Goal: Task Accomplishment & Management: Complete application form

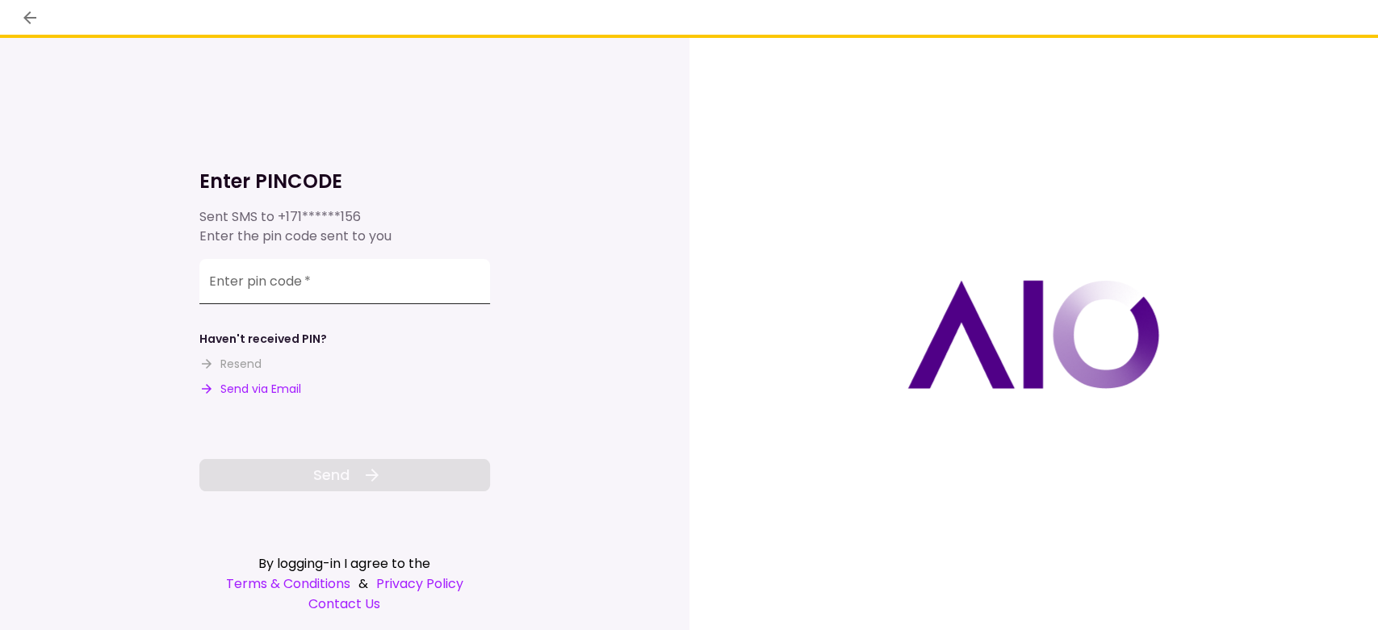
click at [393, 282] on input "Enter pin code   *" at bounding box center [344, 281] width 291 height 45
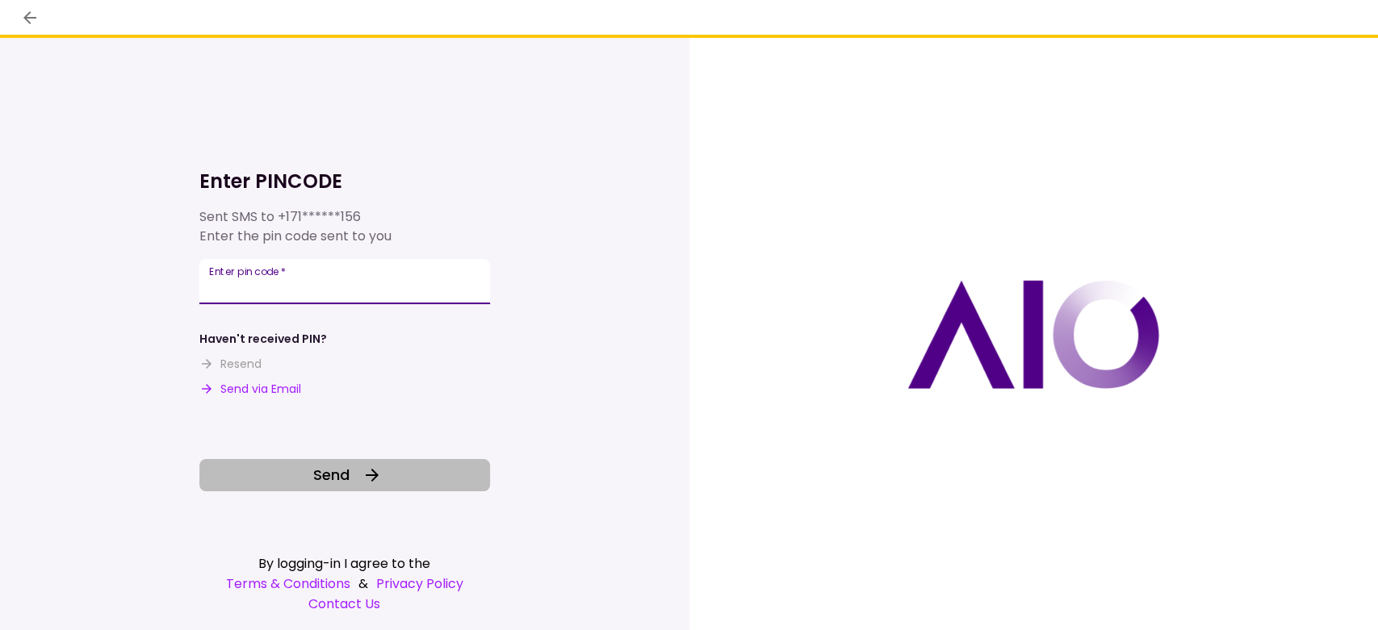
type input "******"
click at [382, 476] on button "Send" at bounding box center [344, 475] width 291 height 32
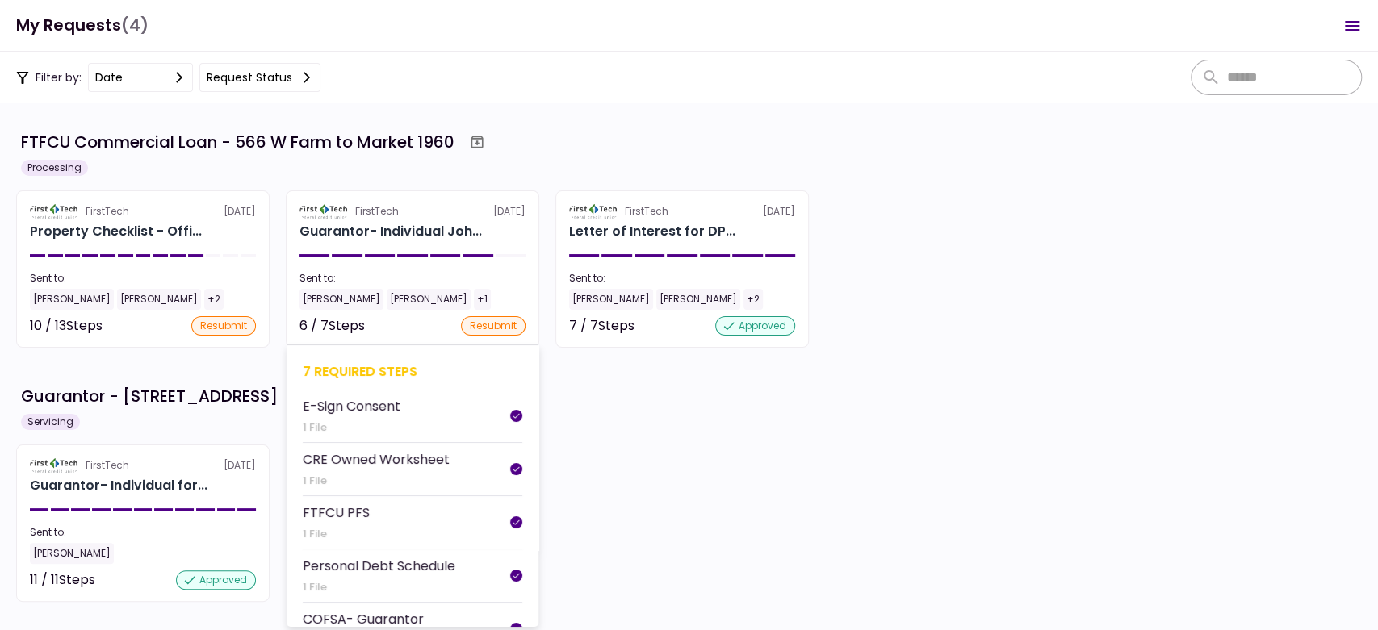
click at [462, 266] on section "FirstTech [DATE] Guarantor- Individual Joh... Sent to: [PERSON_NAME] [PERSON_NA…" at bounding box center [412, 268] width 253 height 157
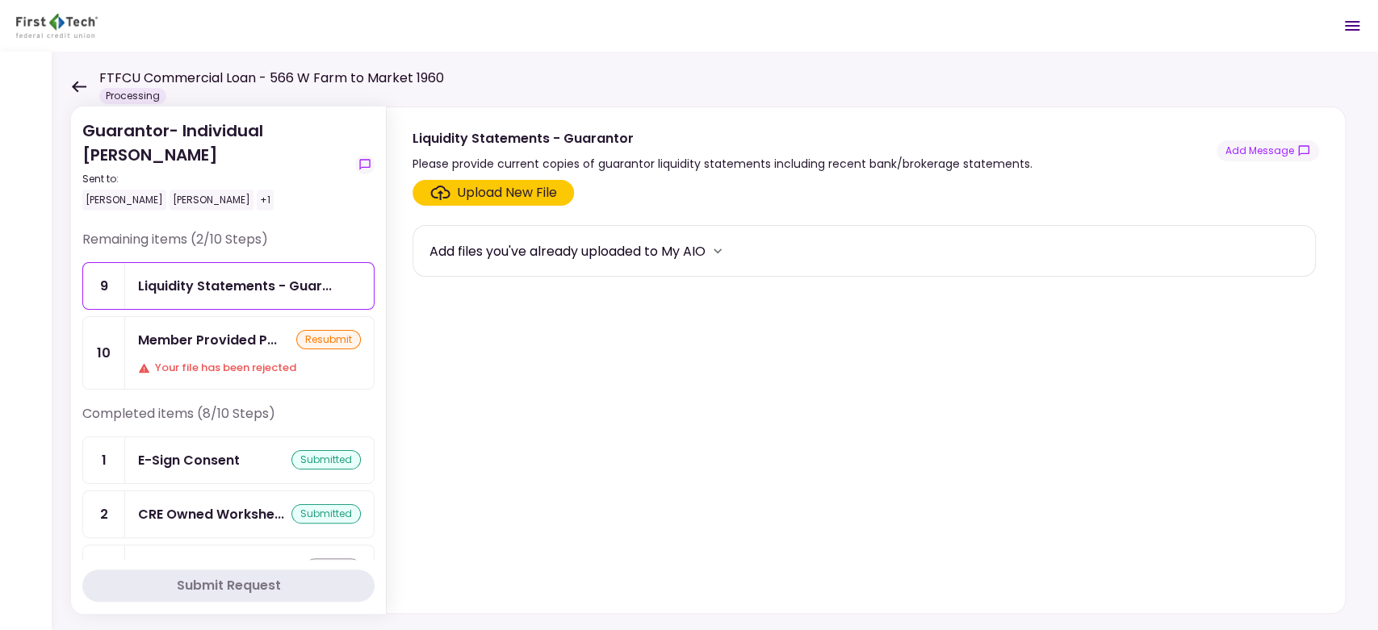
click at [226, 336] on div "Member Provided P..." at bounding box center [207, 340] width 139 height 20
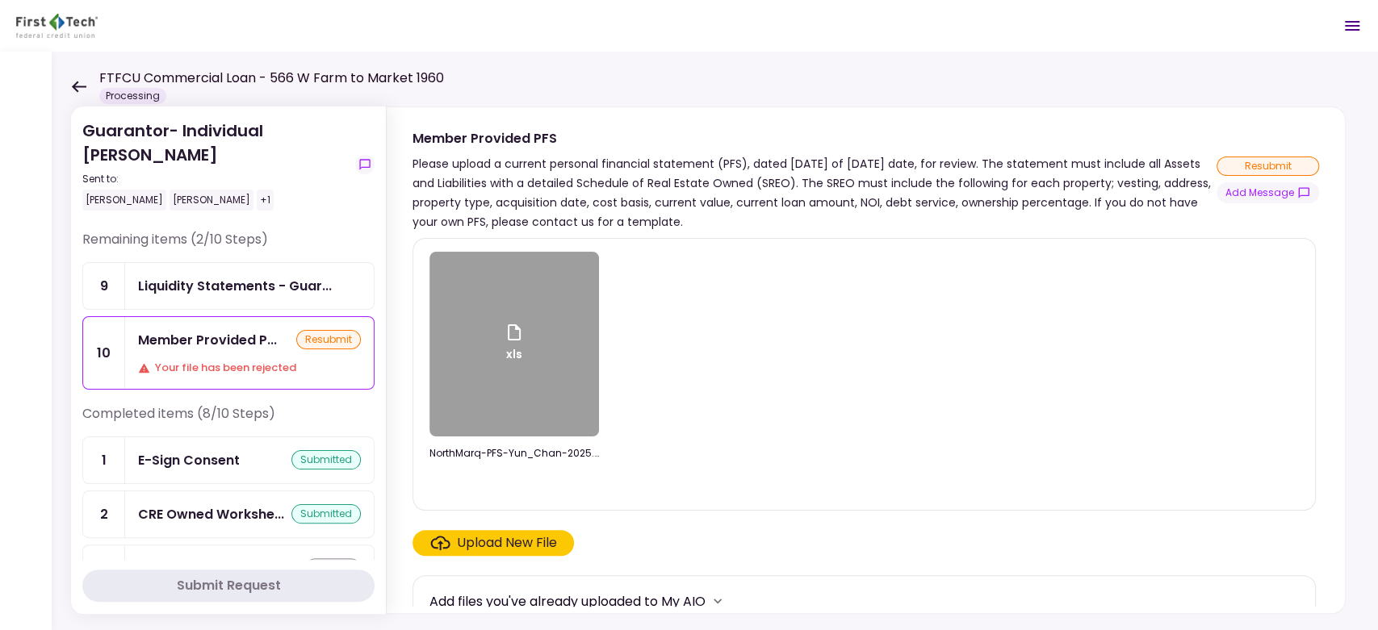
click at [512, 546] on div "Upload New File" at bounding box center [507, 542] width 100 height 19
click at [0, 0] on input "Upload New File" at bounding box center [0, 0] width 0 height 0
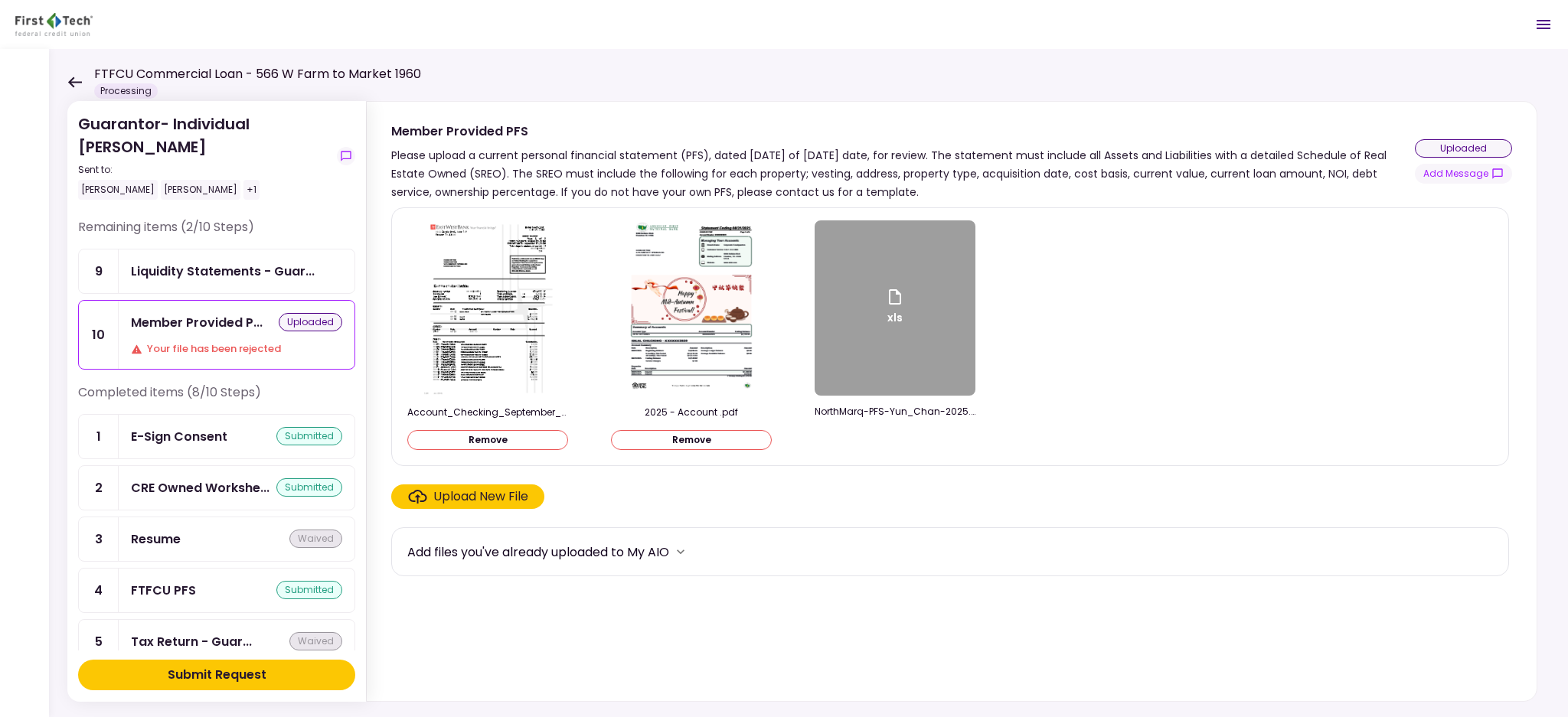
drag, startPoint x: 1268, startPoint y: 7, endPoint x: 1008, endPoint y: 117, distance: 282.3
click at [1008, 117] on section "Member Provided PFS Please upload a current personal financial statement (PFS),…" at bounding box center [951, 151] width 1170 height 100
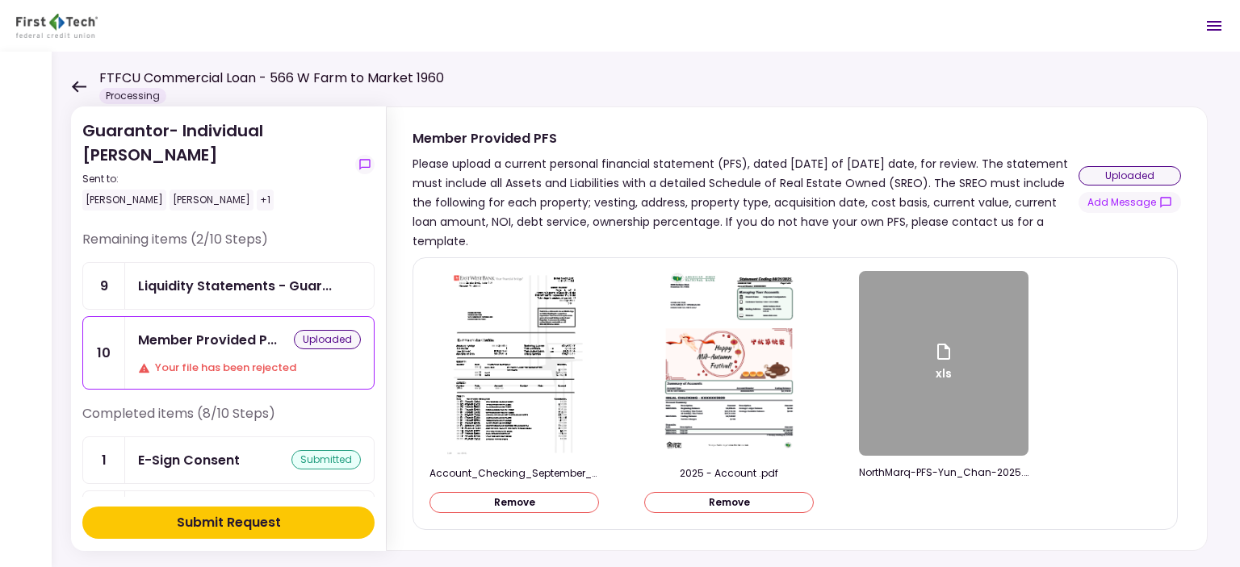
drag, startPoint x: 1629, startPoint y: 1, endPoint x: 910, endPoint y: 139, distance: 731.4
click at [910, 139] on div "Member Provided PFS" at bounding box center [745, 138] width 666 height 20
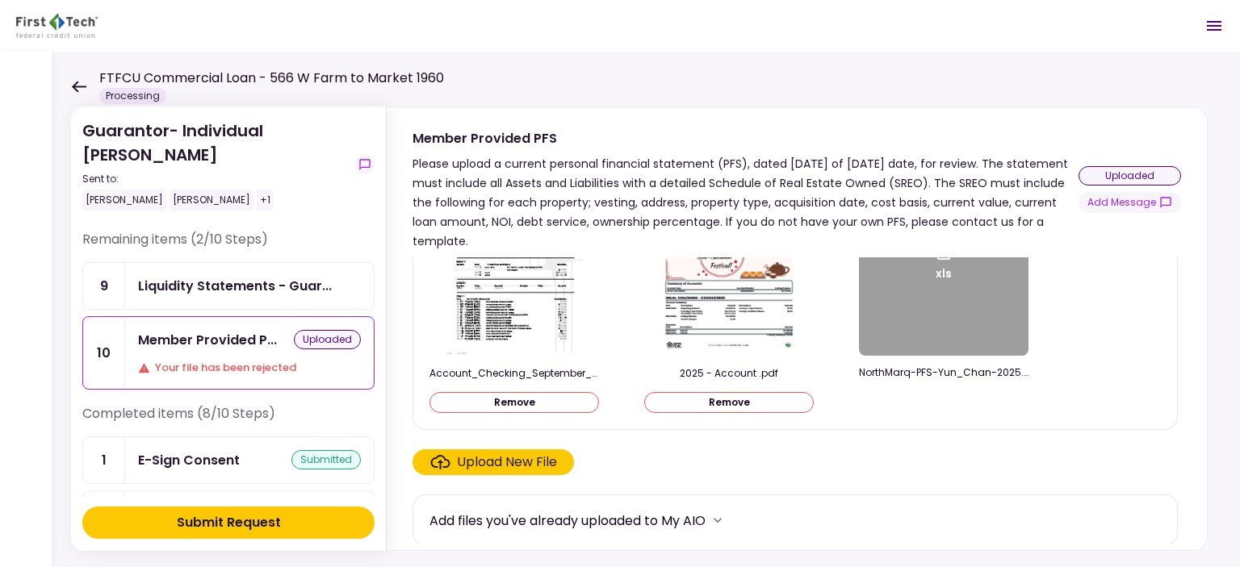
click at [216, 530] on div "Submit Request" at bounding box center [229, 522] width 104 height 19
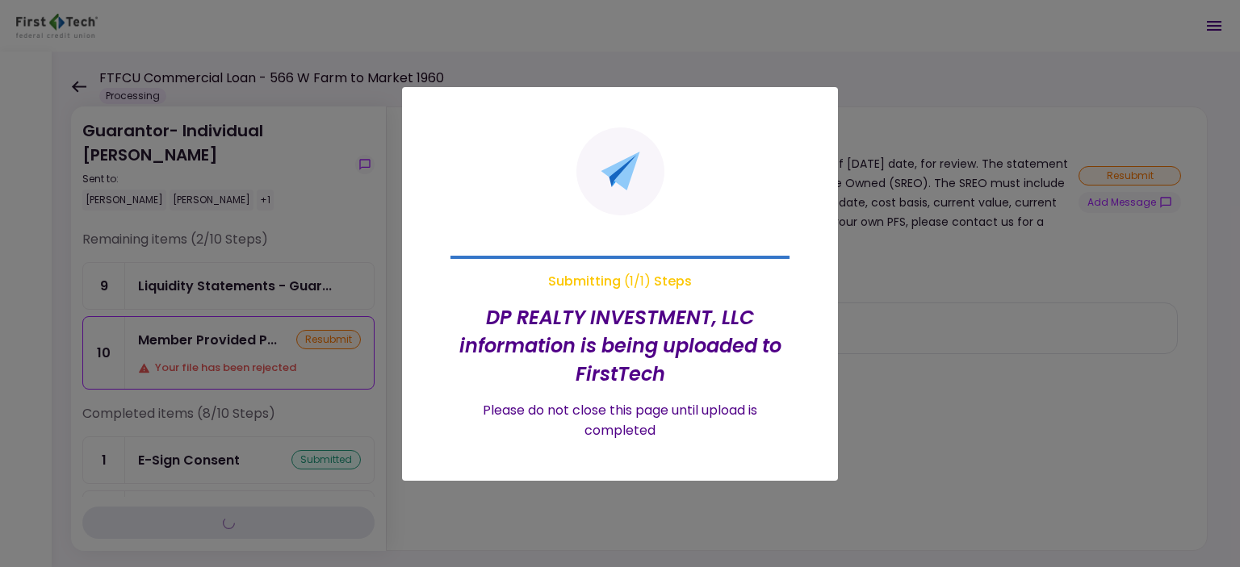
scroll to position [0, 0]
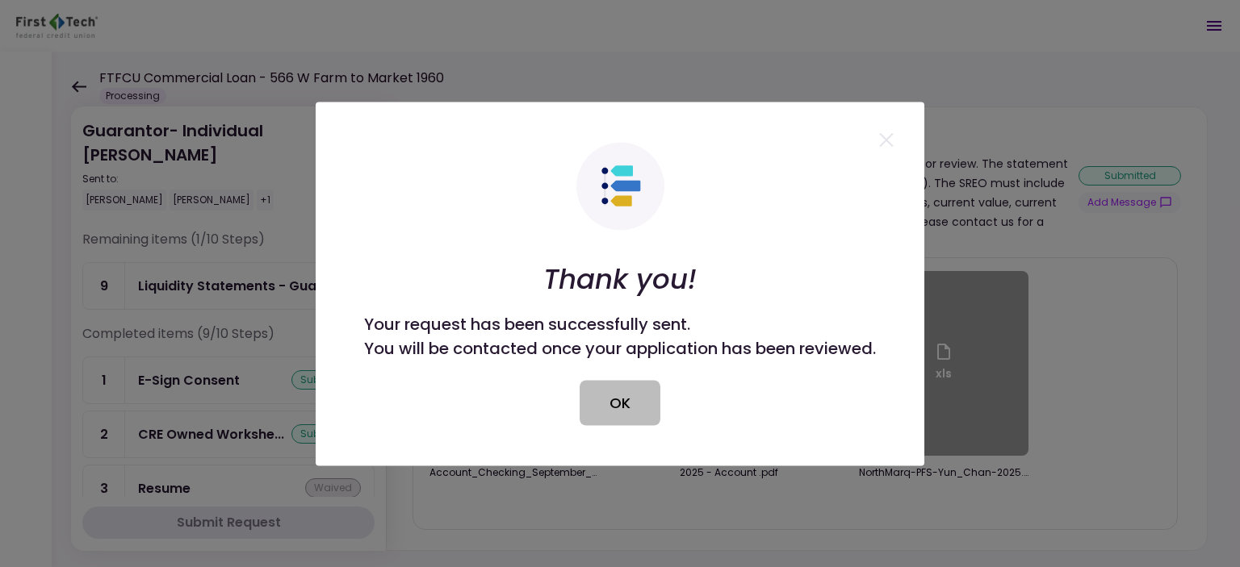
click at [640, 404] on button "OK" at bounding box center [619, 402] width 81 height 45
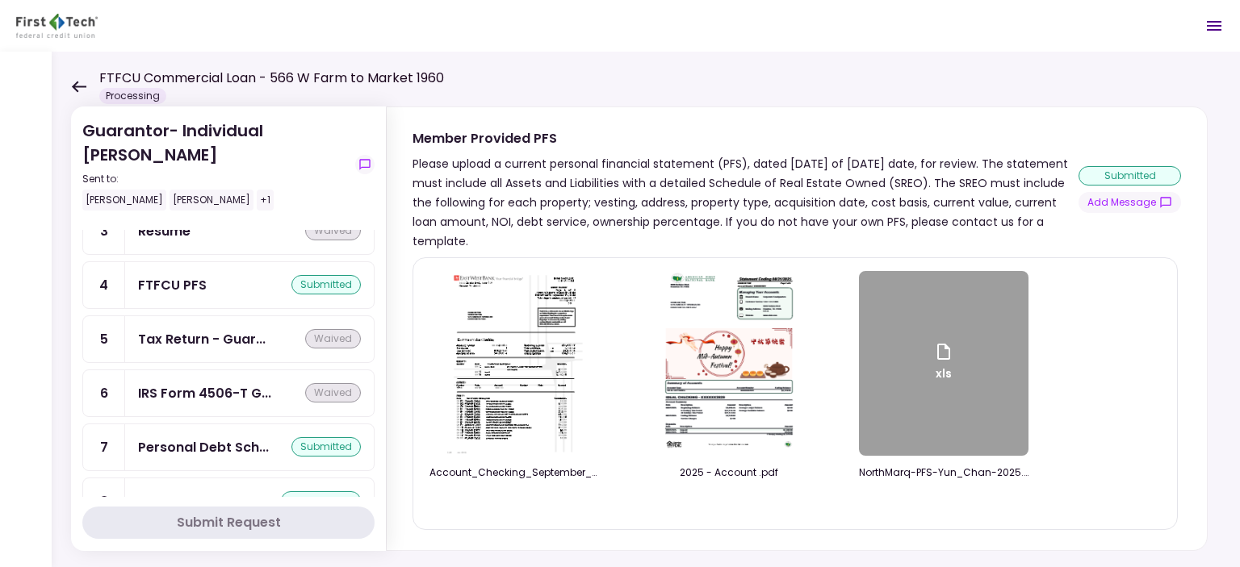
scroll to position [342, 0]
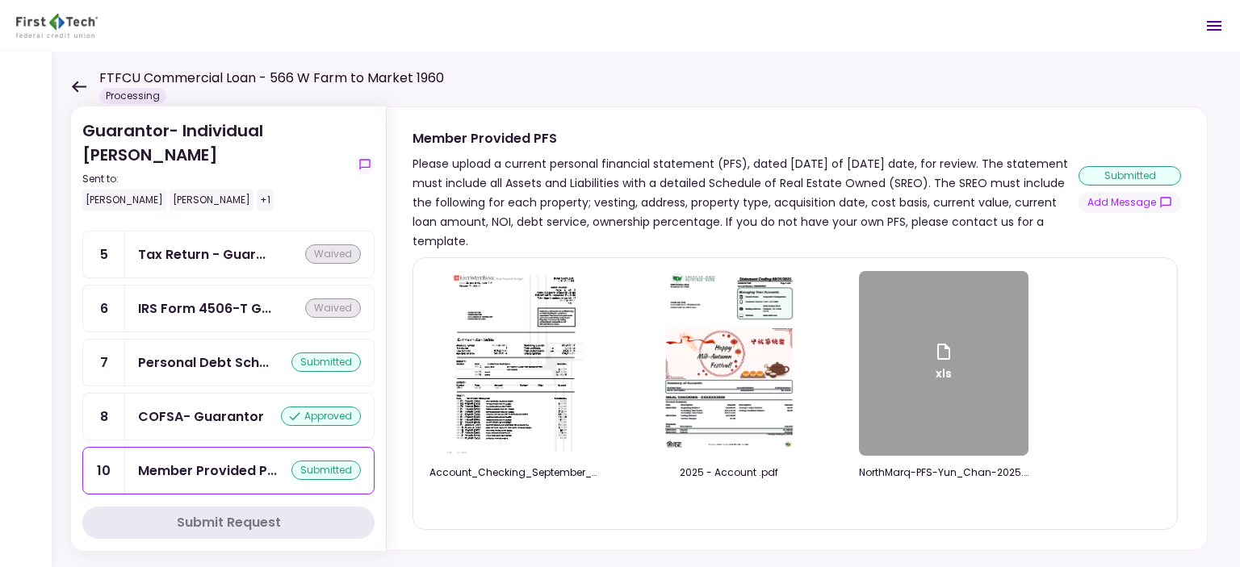
click at [70, 83] on div "Guarantor- Individual [PERSON_NAME] Sent to: [PERSON_NAME] [PERSON_NAME] +1 Rem…" at bounding box center [646, 310] width 1188 height 516
click at [75, 81] on icon at bounding box center [78, 87] width 15 height 12
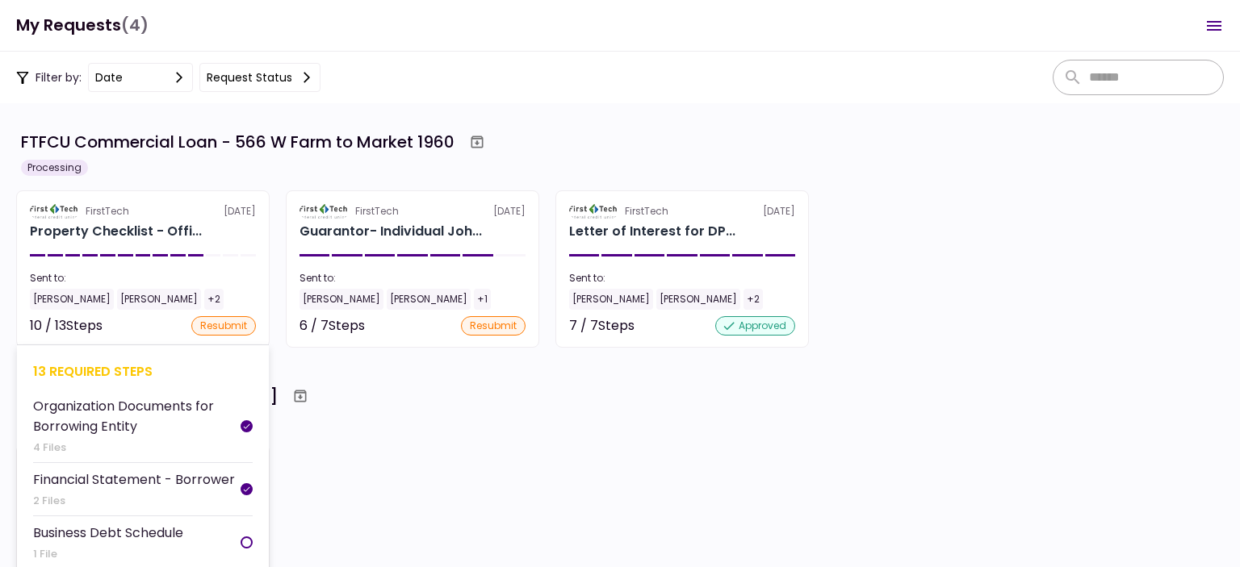
click at [142, 263] on section "FirstTech [DATE] Property Checklist - Offi... Sent to: [PERSON_NAME] [PERSON_NA…" at bounding box center [142, 268] width 253 height 157
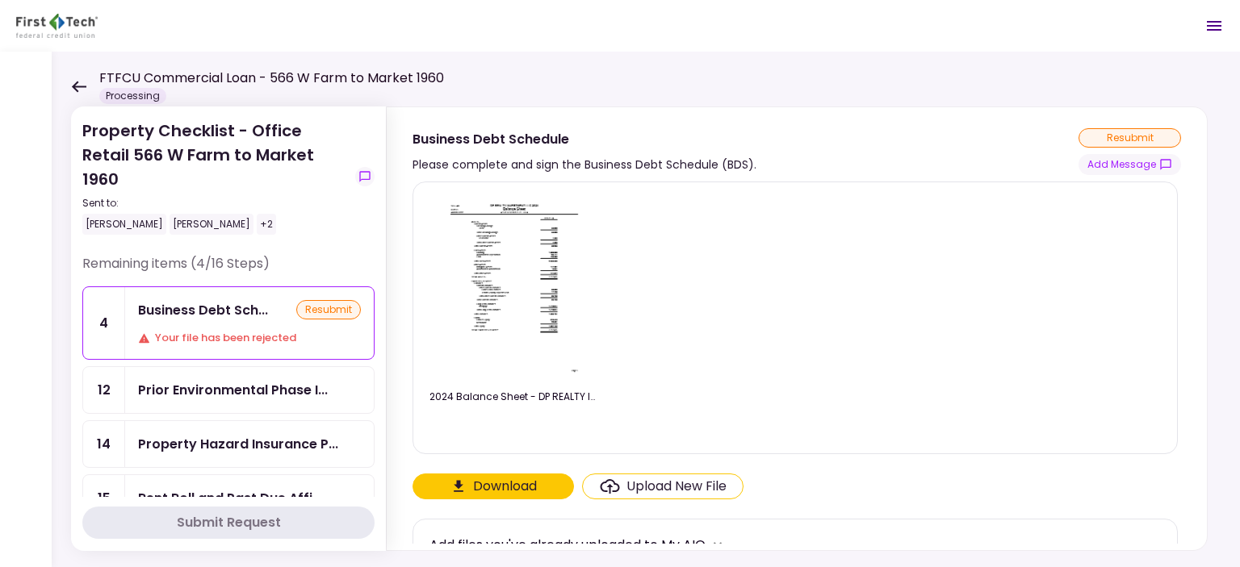
click at [77, 87] on icon at bounding box center [78, 87] width 15 height 12
